Goal: Information Seeking & Learning: Learn about a topic

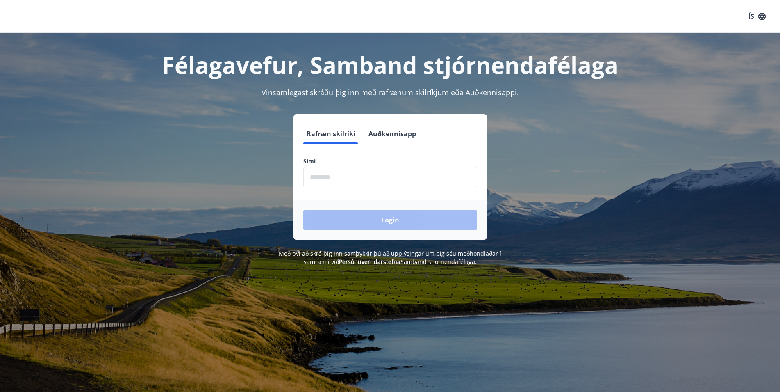
click at [325, 176] on input "phone" at bounding box center [390, 177] width 174 height 20
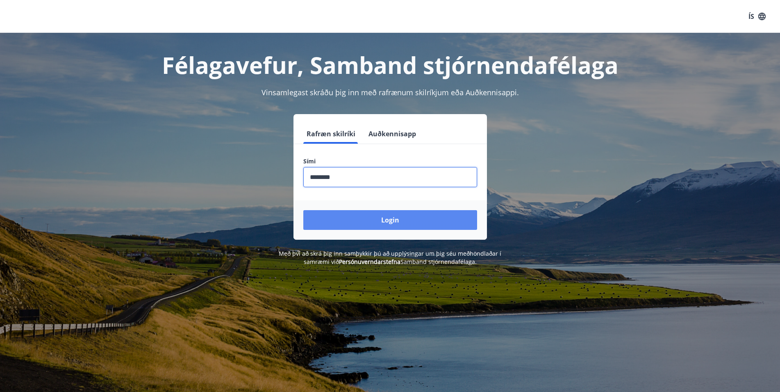
type input "********"
click at [391, 222] on button "Login" at bounding box center [390, 220] width 174 height 20
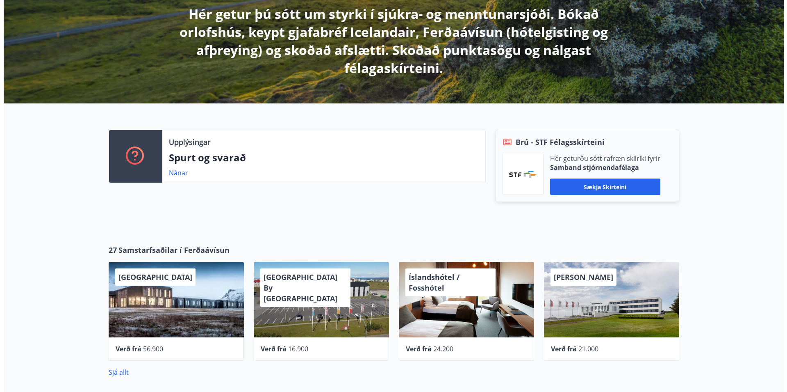
scroll to position [176, 0]
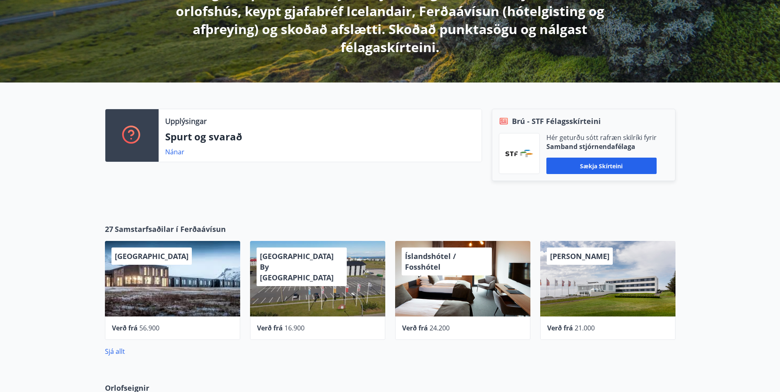
click at [291, 265] on span "[GEOGRAPHIC_DATA] By [GEOGRAPHIC_DATA]" at bounding box center [297, 266] width 74 height 31
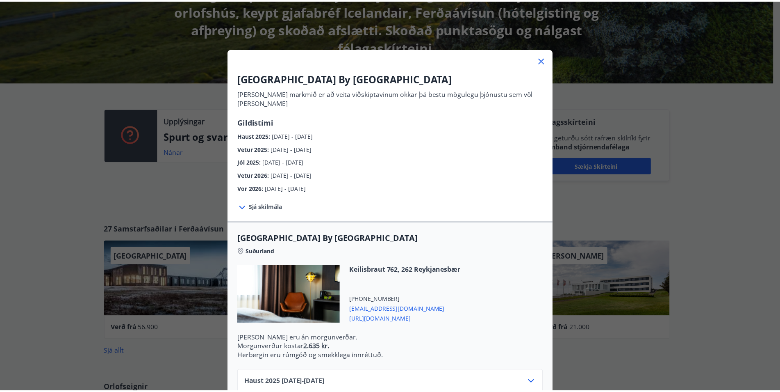
scroll to position [0, 0]
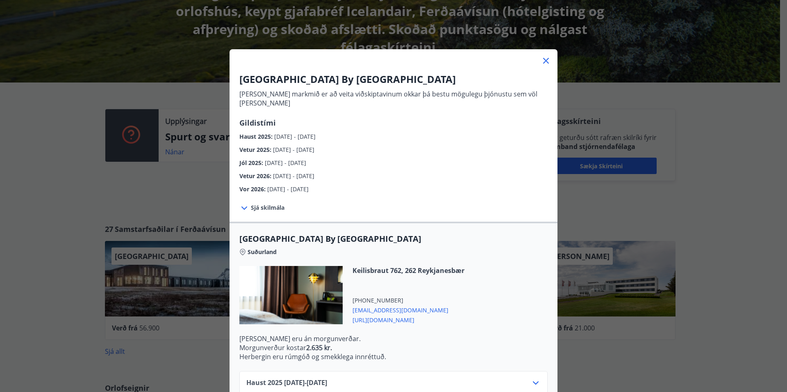
click at [541, 63] on icon at bounding box center [546, 61] width 10 height 10
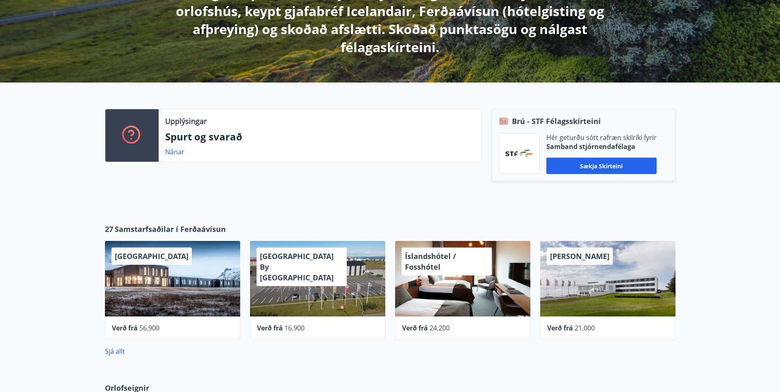
click at [567, 328] on span "Verð frá" at bounding box center [560, 327] width 26 height 9
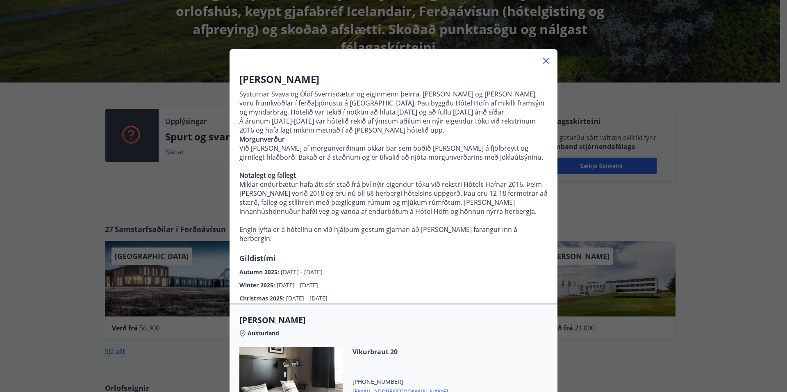
click at [541, 62] on icon at bounding box center [546, 61] width 10 height 10
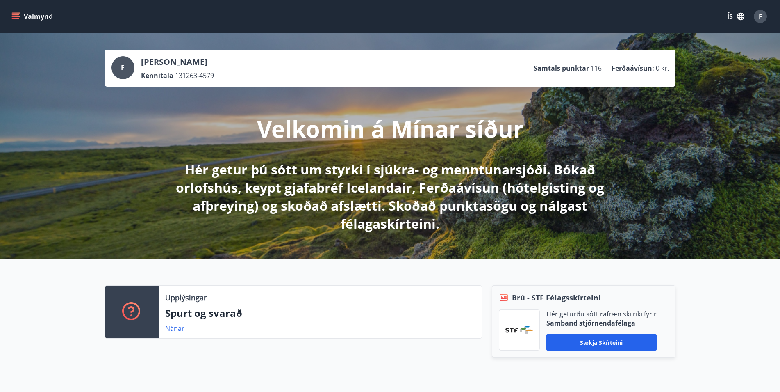
click at [14, 15] on icon "menu" at bounding box center [15, 14] width 7 height 1
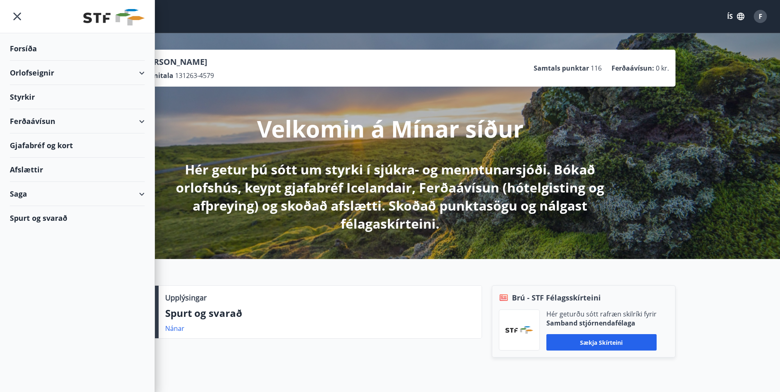
click at [22, 94] on div "Styrkir" at bounding box center [77, 97] width 135 height 24
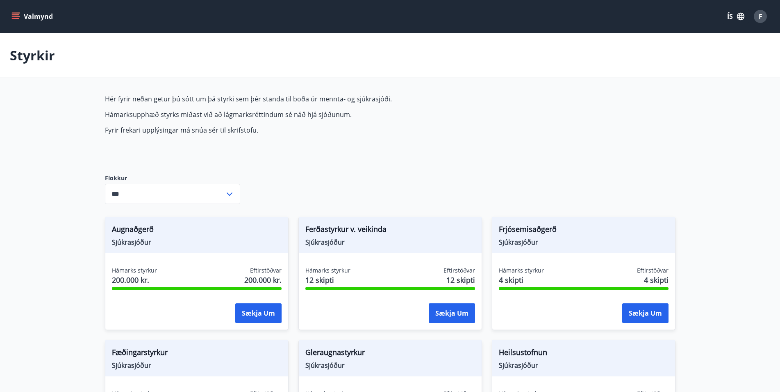
type input "***"
click at [763, 17] on div "F" at bounding box center [760, 16] width 13 height 13
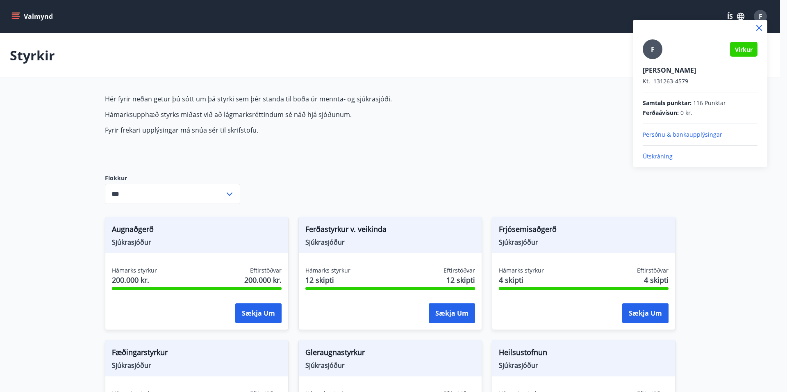
click at [667, 156] on p "Útskráning" at bounding box center [700, 156] width 115 height 8
